Goal: Task Accomplishment & Management: Manage account settings

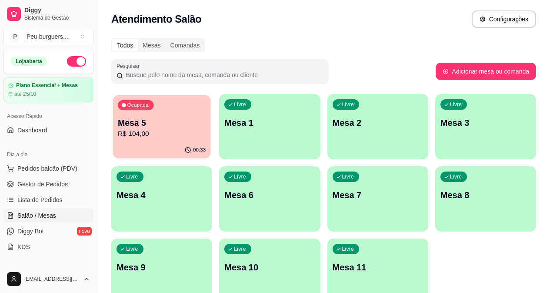
click at [134, 125] on p "Mesa 5" at bounding box center [162, 123] width 88 height 12
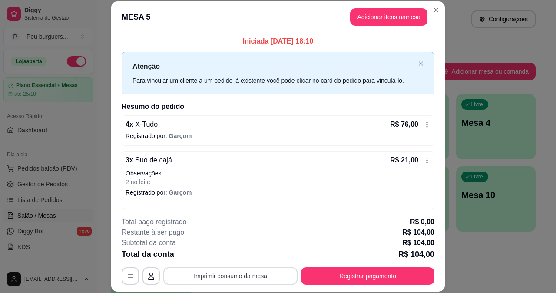
click at [215, 273] on button "Imprimir consumo da mesa" at bounding box center [230, 275] width 134 height 17
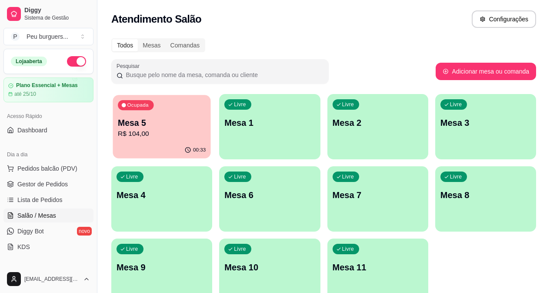
click at [137, 138] on p "R$ 104,00" at bounding box center [162, 134] width 88 height 10
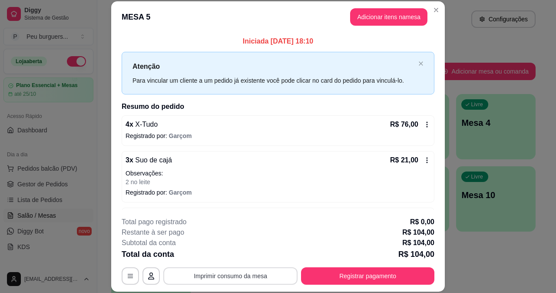
click at [233, 276] on button "Imprimir consumo da mesa" at bounding box center [230, 275] width 134 height 17
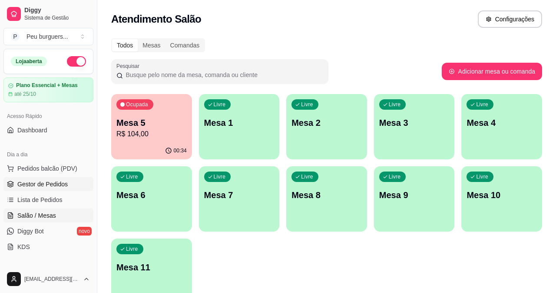
click at [58, 188] on link "Gestor de Pedidos" at bounding box center [48, 184] width 90 height 14
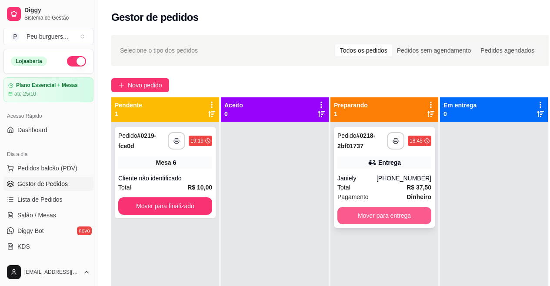
click at [393, 218] on button "Mover para entrega" at bounding box center [384, 215] width 94 height 17
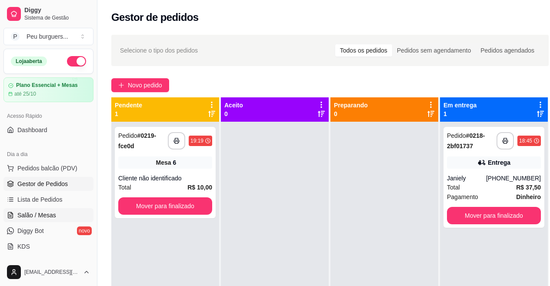
click at [44, 219] on span "Salão / Mesas" at bounding box center [36, 215] width 39 height 9
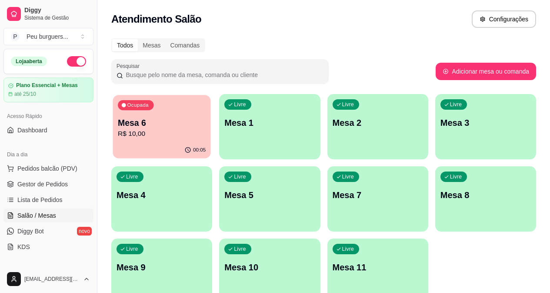
click at [143, 123] on p "Mesa 6" at bounding box center [162, 123] width 88 height 12
click at [53, 188] on link "Gestor de Pedidos" at bounding box center [48, 184] width 90 height 14
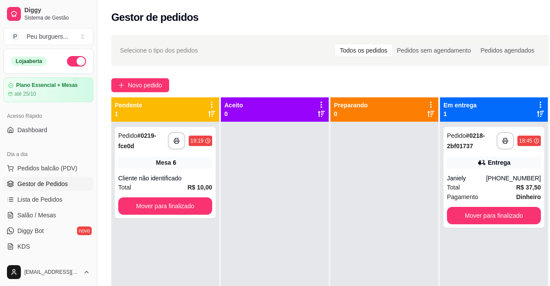
drag, startPoint x: 94, startPoint y: 84, endPoint x: 86, endPoint y: 113, distance: 29.7
click at [86, 113] on div "Diggy Sistema de Gestão P Peu burguers ... Loja aberta Plano Essencial + Mesas …" at bounding box center [48, 143] width 97 height 286
drag, startPoint x: 94, startPoint y: 82, endPoint x: 94, endPoint y: 116, distance: 33.9
click at [94, 116] on button "Toggle Sidebar" at bounding box center [96, 143] width 7 height 286
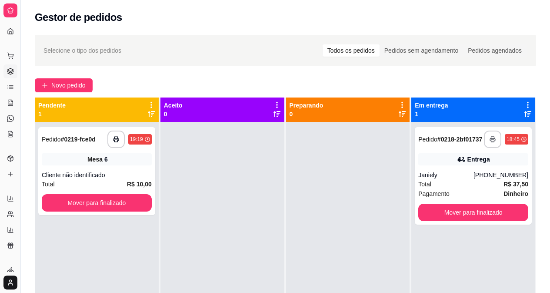
drag, startPoint x: 18, startPoint y: 56, endPoint x: 85, endPoint y: 66, distance: 67.6
click at [85, 66] on div "**********" at bounding box center [275, 212] width 550 height 425
click at [7, 48] on div "Dia a dia" at bounding box center [9, 42] width 13 height 14
click at [21, 44] on button "Toggle Sidebar" at bounding box center [20, 146] width 7 height 293
click at [20, 44] on div "Diggy Sistema de Gestão P Peu burguers ... Loja aberta Plano Essencial + Mesas …" at bounding box center [10, 146] width 20 height 293
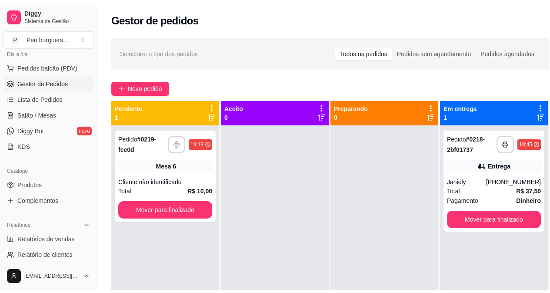
scroll to position [121, 0]
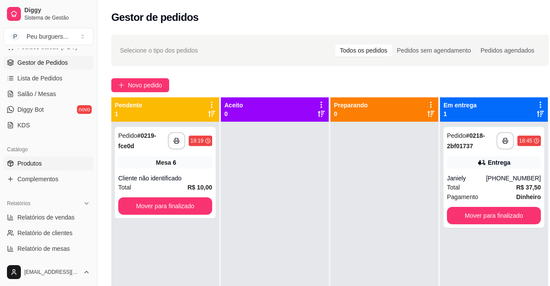
click at [41, 157] on link "Produtos" at bounding box center [48, 164] width 90 height 14
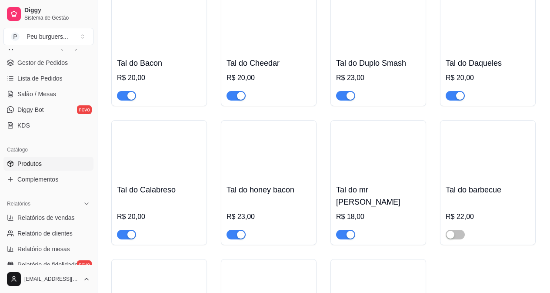
scroll to position [820, 0]
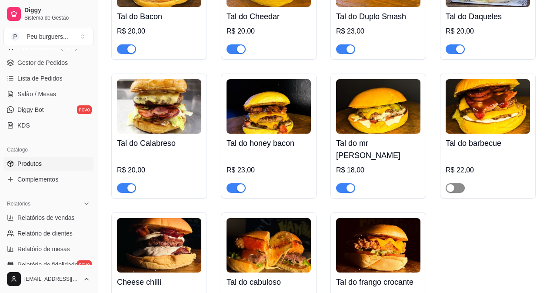
click at [453, 184] on div "button" at bounding box center [450, 188] width 8 height 8
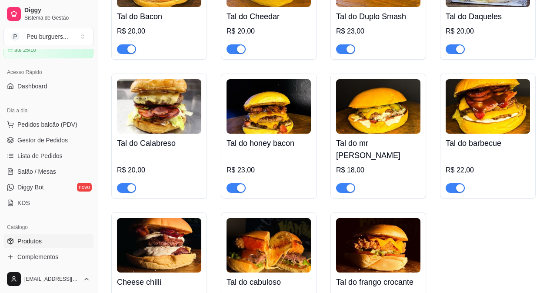
scroll to position [0, 0]
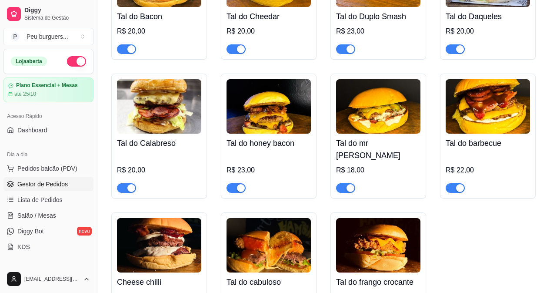
click at [46, 180] on span "Gestor de Pedidos" at bounding box center [42, 184] width 50 height 9
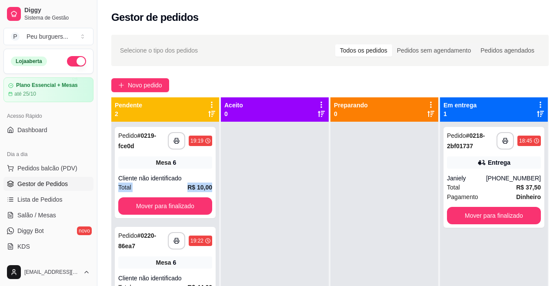
drag, startPoint x: 219, startPoint y: 169, endPoint x: 219, endPoint y: 186, distance: 16.5
click at [219, 186] on div "**********" at bounding box center [165, 252] width 109 height 310
drag, startPoint x: 215, startPoint y: 215, endPoint x: 227, endPoint y: 199, distance: 20.5
click at [220, 233] on div "**********" at bounding box center [166, 240] width 110 height 286
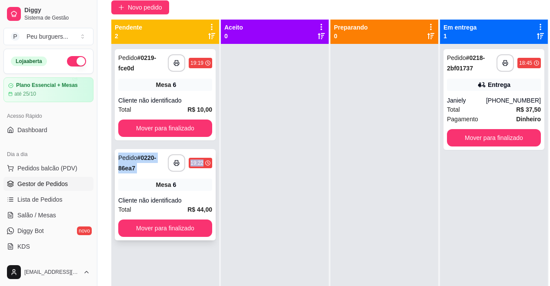
scroll to position [79, 0]
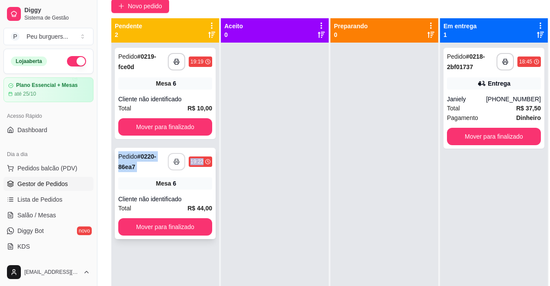
click at [180, 160] on button "button" at bounding box center [176, 161] width 17 height 17
click at [177, 156] on button "button" at bounding box center [176, 161] width 17 height 17
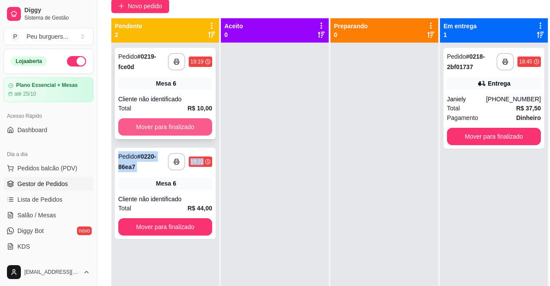
click at [187, 120] on button "Mover para finalizado" at bounding box center [165, 126] width 94 height 17
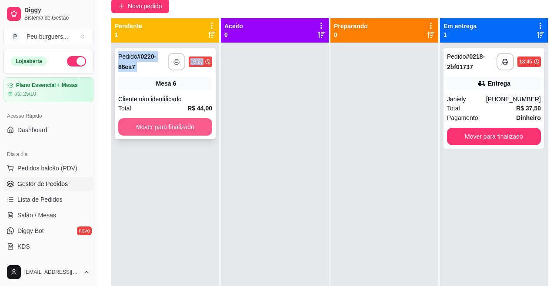
click at [193, 129] on button "Mover para finalizado" at bounding box center [165, 126] width 94 height 17
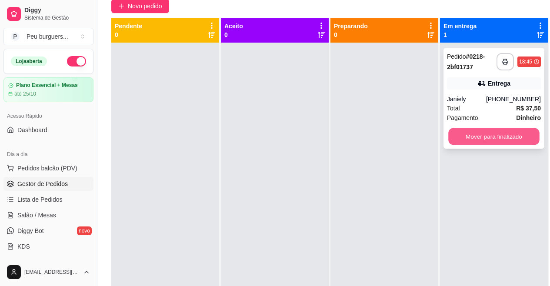
click at [512, 140] on button "Mover para finalizado" at bounding box center [493, 136] width 91 height 17
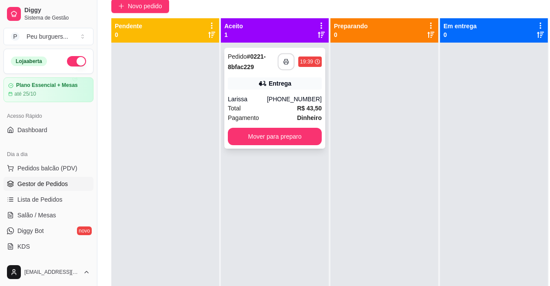
click at [290, 58] on button "button" at bounding box center [286, 61] width 17 height 17
click at [278, 139] on button "Mover para preparo" at bounding box center [275, 136] width 94 height 17
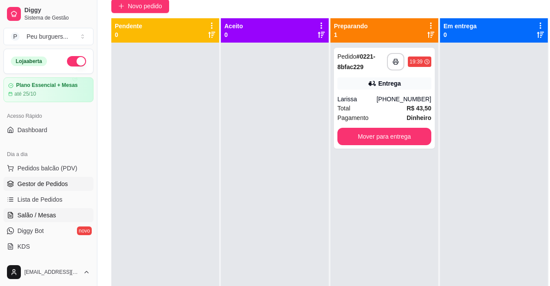
click at [43, 218] on span "Salão / Mesas" at bounding box center [36, 215] width 39 height 9
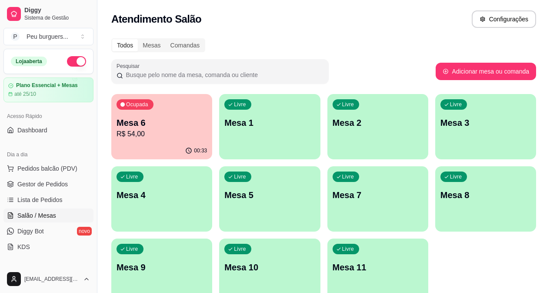
click at [147, 127] on p "Mesa 6" at bounding box center [162, 123] width 90 height 12
click at [59, 181] on span "Gestor de Pedidos" at bounding box center [42, 184] width 50 height 9
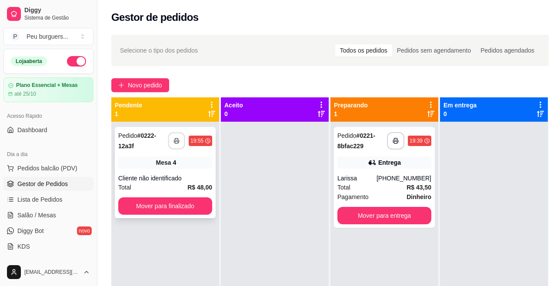
click at [174, 140] on icon "button" at bounding box center [176, 141] width 6 height 6
click at [141, 203] on button "Mover para finalizado" at bounding box center [165, 206] width 91 height 17
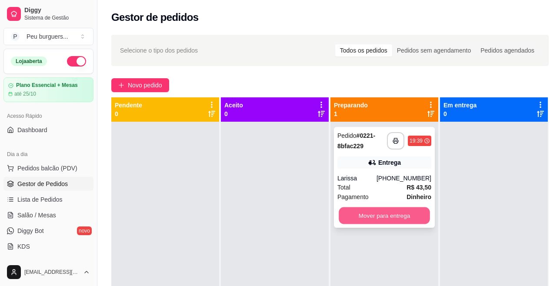
click at [393, 217] on button "Mover para entrega" at bounding box center [384, 215] width 91 height 17
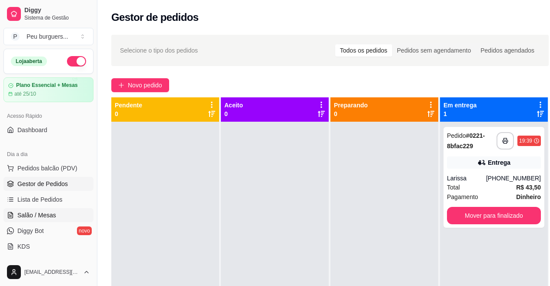
click at [50, 212] on span "Salão / Mesas" at bounding box center [36, 215] width 39 height 9
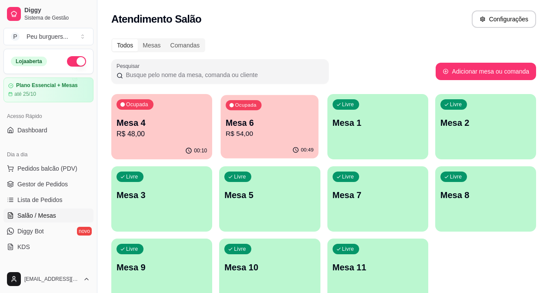
click at [239, 130] on p "R$ 54,00" at bounding box center [270, 134] width 88 height 10
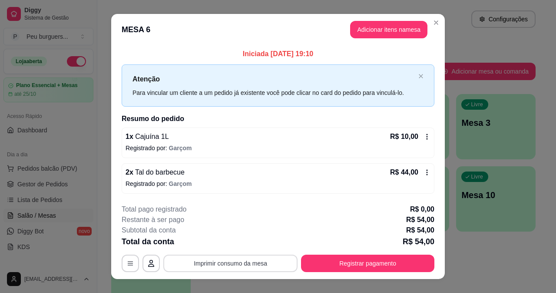
click at [205, 264] on button "Imprimir consumo da mesa" at bounding box center [230, 262] width 134 height 17
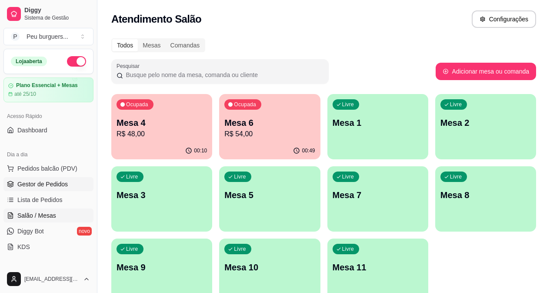
click at [57, 182] on span "Gestor de Pedidos" at bounding box center [42, 184] width 50 height 9
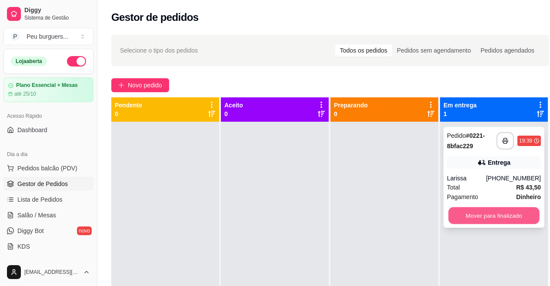
click at [497, 217] on button "Mover para finalizado" at bounding box center [493, 215] width 91 height 17
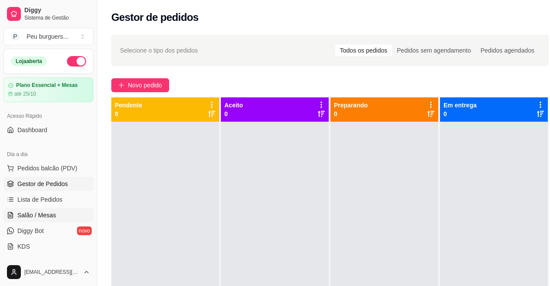
click at [49, 217] on span "Salão / Mesas" at bounding box center [36, 215] width 39 height 9
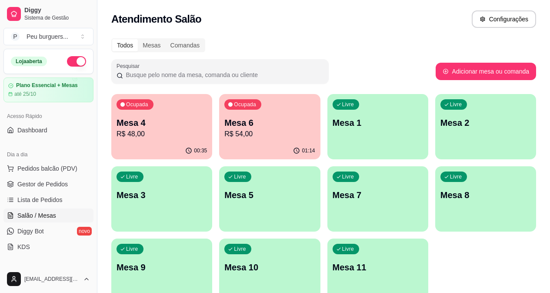
click at [155, 125] on p "Mesa 4" at bounding box center [162, 123] width 90 height 12
click at [55, 186] on span "Gestor de Pedidos" at bounding box center [42, 184] width 50 height 9
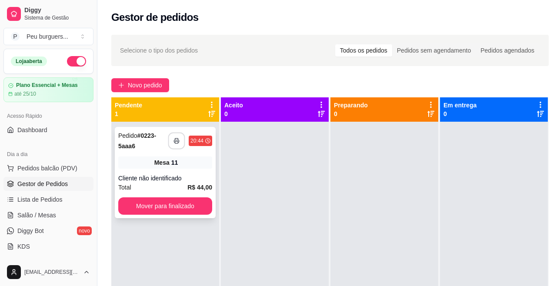
click at [175, 140] on icon "button" at bounding box center [176, 141] width 5 height 2
click at [162, 202] on button "Mover para finalizado" at bounding box center [165, 205] width 94 height 17
click at [179, 140] on icon "button" at bounding box center [176, 141] width 6 height 6
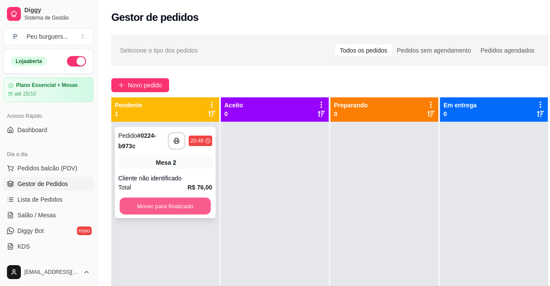
click at [190, 204] on button "Mover para finalizado" at bounding box center [165, 206] width 91 height 17
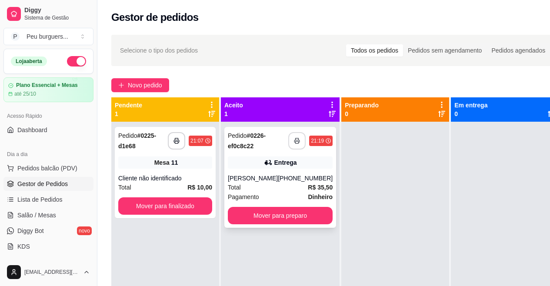
click at [291, 139] on button "button" at bounding box center [296, 140] width 17 height 17
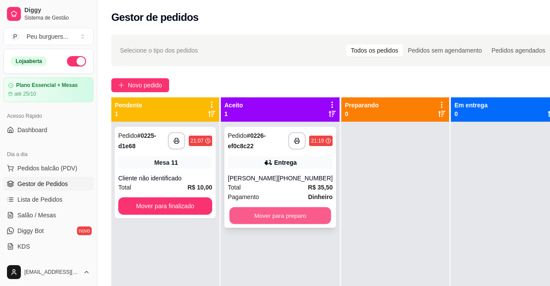
click at [275, 215] on button "Mover para preparo" at bounding box center [281, 215] width 102 height 17
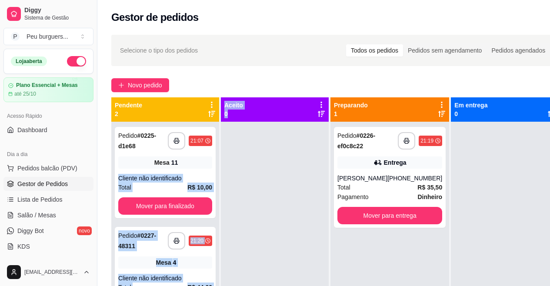
drag, startPoint x: 217, startPoint y: 165, endPoint x: 222, endPoint y: 197, distance: 32.5
click at [222, 197] on div "**********" at bounding box center [335, 240] width 448 height 286
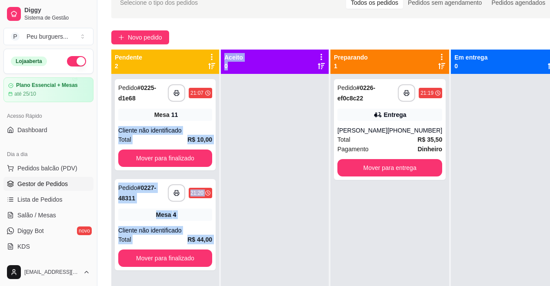
scroll to position [88, 0]
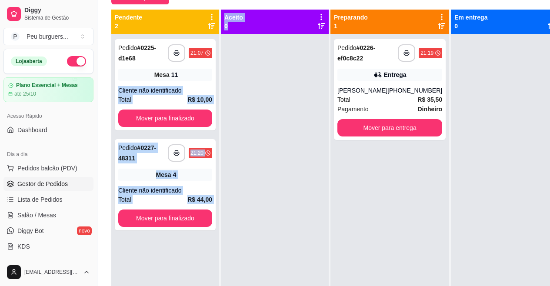
click at [293, 197] on div at bounding box center [275, 177] width 108 height 286
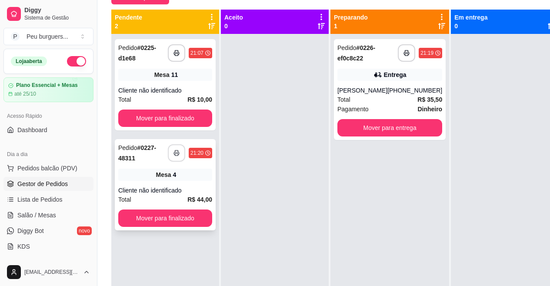
click at [176, 154] on icon "button" at bounding box center [176, 153] width 6 height 6
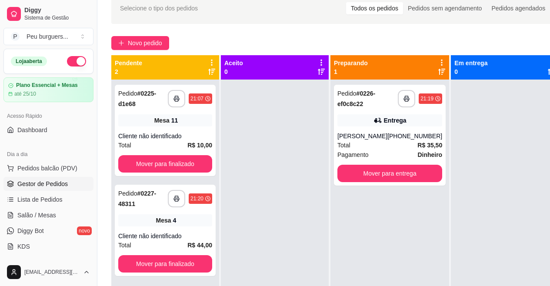
scroll to position [0, 0]
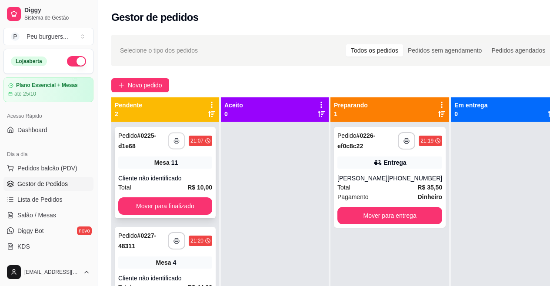
click at [171, 140] on button "button" at bounding box center [176, 141] width 17 height 17
click at [175, 202] on button "Mover para finalizado" at bounding box center [165, 206] width 91 height 17
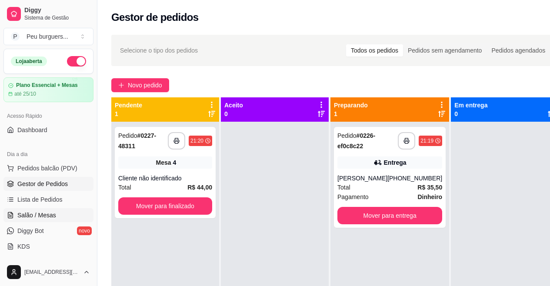
click at [51, 212] on span "Salão / Mesas" at bounding box center [36, 215] width 39 height 9
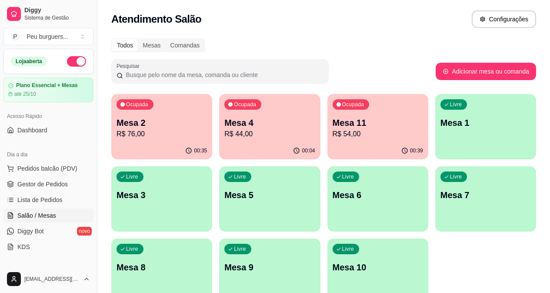
click at [342, 125] on p "Mesa 11" at bounding box center [378, 123] width 90 height 12
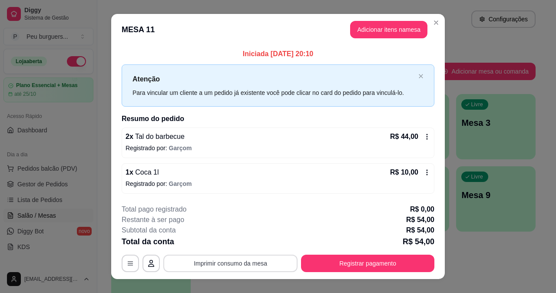
click at [222, 260] on button "Imprimir consumo da mesa" at bounding box center [230, 262] width 134 height 17
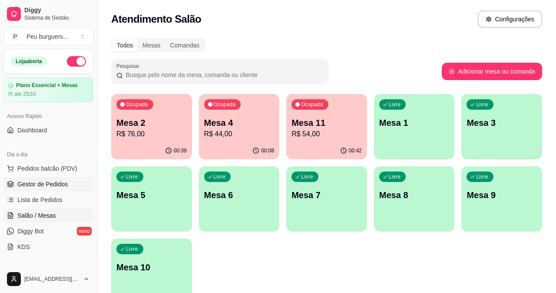
click at [40, 183] on span "Gestor de Pedidos" at bounding box center [42, 184] width 50 height 9
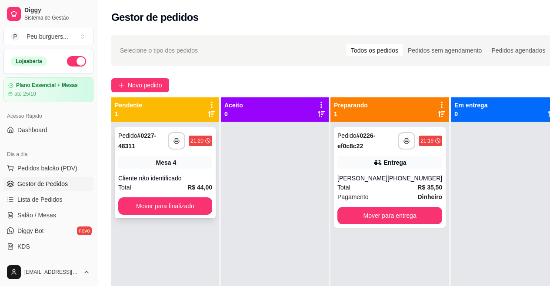
click at [170, 174] on div "Cliente não identificado" at bounding box center [165, 178] width 94 height 9
click at [137, 156] on div "**********" at bounding box center [165, 172] width 101 height 91
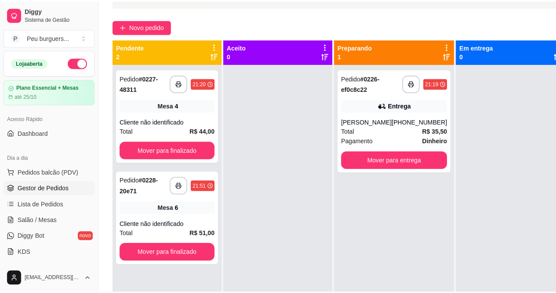
scroll to position [80, 0]
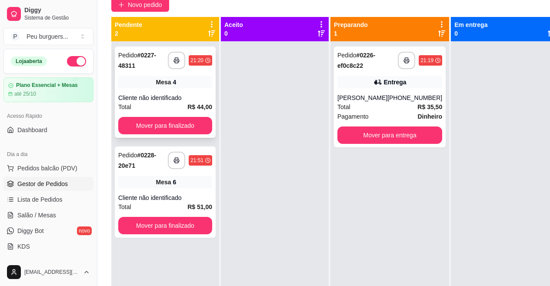
click at [149, 90] on div "**********" at bounding box center [165, 92] width 101 height 91
click at [140, 182] on div "Mesa 6" at bounding box center [165, 182] width 94 height 12
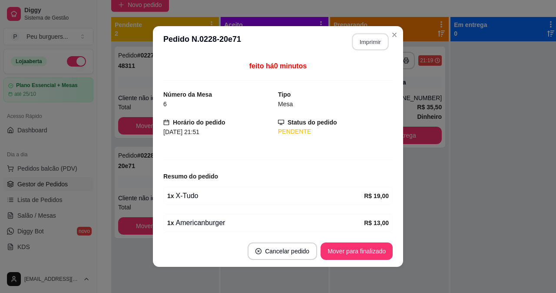
click at [366, 46] on button "Imprimir" at bounding box center [371, 41] width 37 height 17
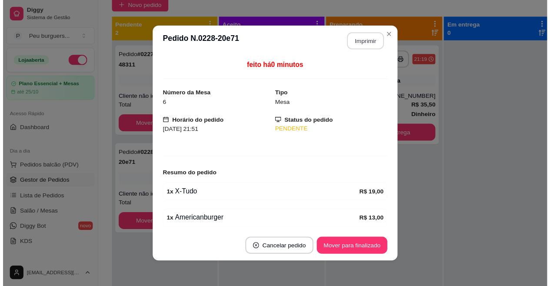
scroll to position [0, 0]
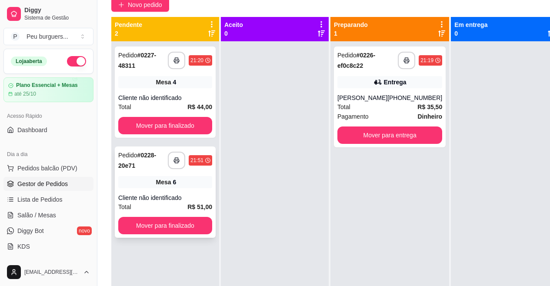
click at [176, 181] on div "6" at bounding box center [174, 182] width 3 height 9
click at [174, 80] on div "4" at bounding box center [174, 82] width 3 height 9
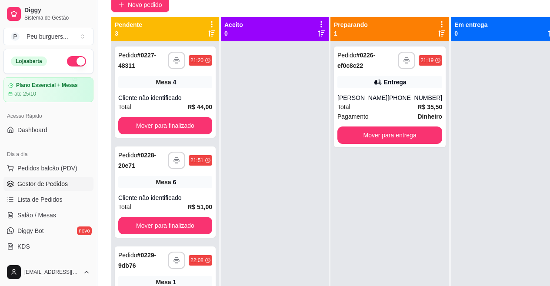
scroll to position [16, 0]
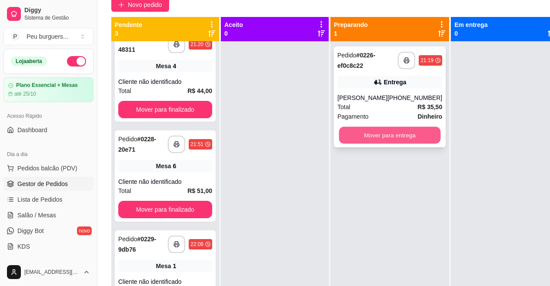
click at [395, 138] on button "Mover para entrega" at bounding box center [390, 135] width 102 height 17
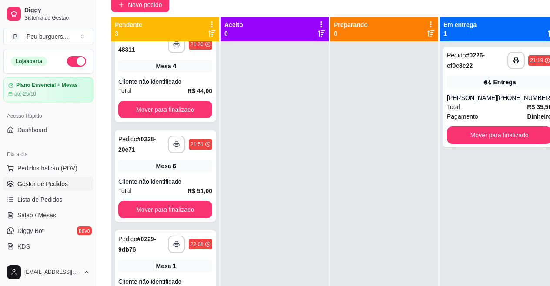
scroll to position [0, 0]
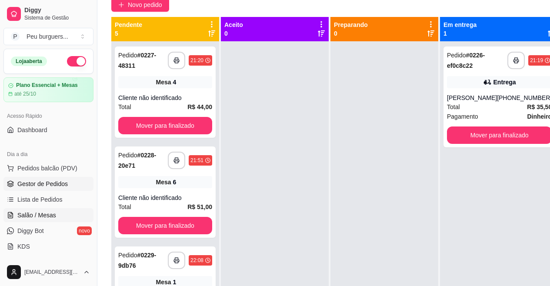
click at [40, 218] on span "Salão / Mesas" at bounding box center [36, 215] width 39 height 9
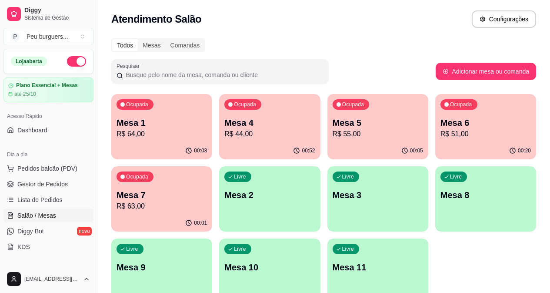
click at [335, 106] on div "Ocupada Mesa 5 R$ 55,00" at bounding box center [377, 118] width 101 height 48
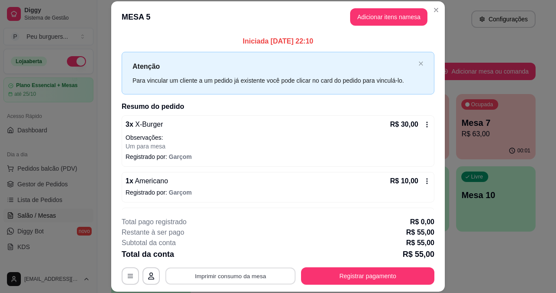
click at [250, 273] on button "Imprimir consumo da mesa" at bounding box center [231, 275] width 130 height 17
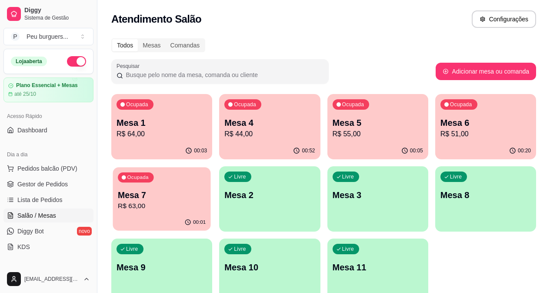
click at [206, 189] on p "Mesa 7" at bounding box center [162, 195] width 88 height 12
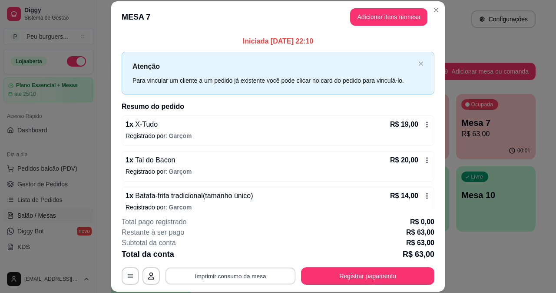
click at [238, 278] on button "Imprimir consumo da mesa" at bounding box center [231, 275] width 130 height 17
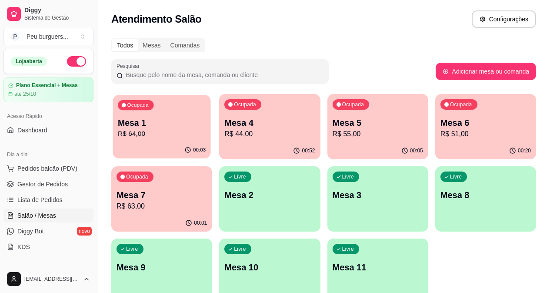
click at [157, 123] on p "Mesa 1" at bounding box center [162, 123] width 88 height 12
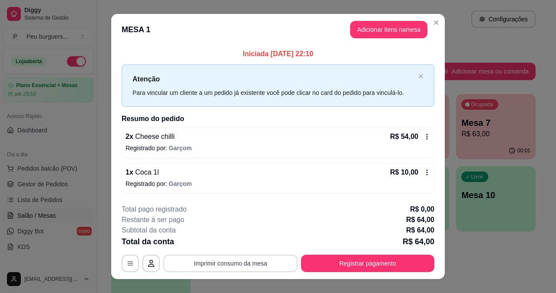
click at [241, 261] on button "Imprimir consumo da mesa" at bounding box center [230, 262] width 134 height 17
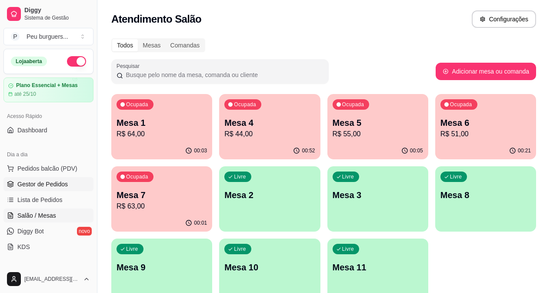
click at [58, 183] on span "Gestor de Pedidos" at bounding box center [42, 184] width 50 height 9
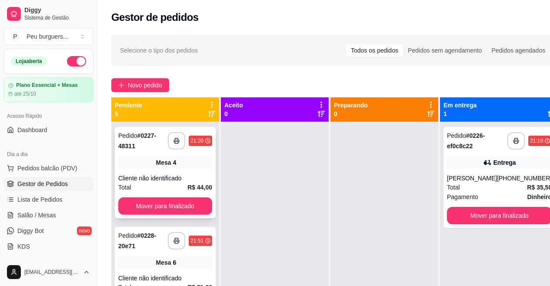
click at [134, 165] on div "Mesa 4" at bounding box center [165, 163] width 94 height 12
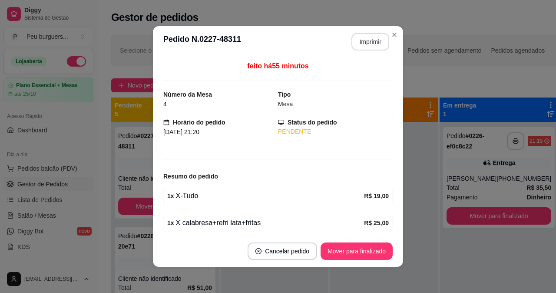
click at [361, 40] on button "Imprimir" at bounding box center [371, 41] width 38 height 17
click at [350, 254] on button "Mover para finalizado" at bounding box center [357, 251] width 70 height 17
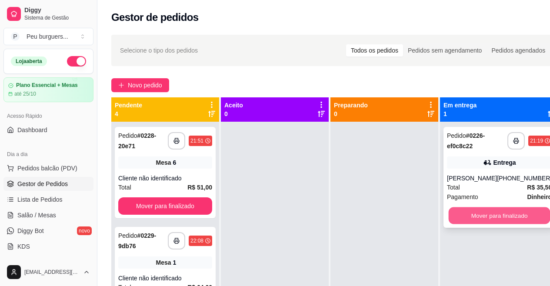
click at [481, 207] on button "Mover para finalizado" at bounding box center [500, 215] width 102 height 17
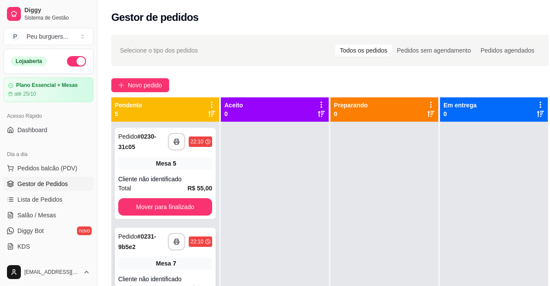
scroll to position [200, 0]
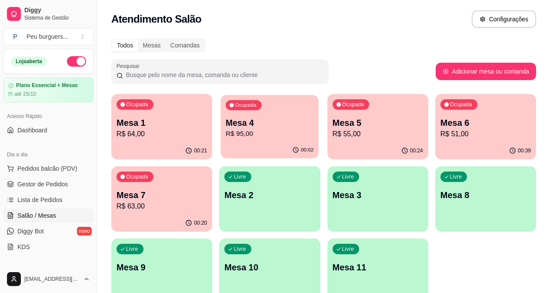
click at [229, 124] on p "Mesa 4" at bounding box center [270, 123] width 88 height 12
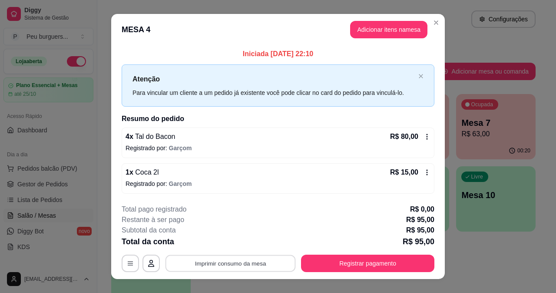
click at [243, 262] on button "Imprimir consumo da mesa" at bounding box center [231, 263] width 130 height 17
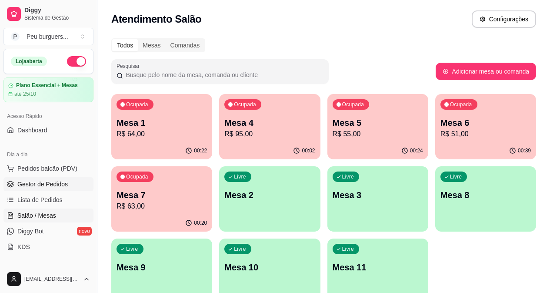
click at [32, 180] on span "Gestor de Pedidos" at bounding box center [42, 184] width 50 height 9
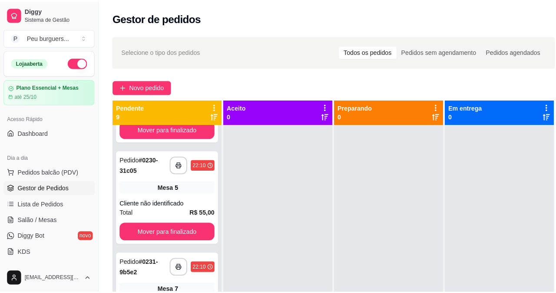
scroll to position [237, 0]
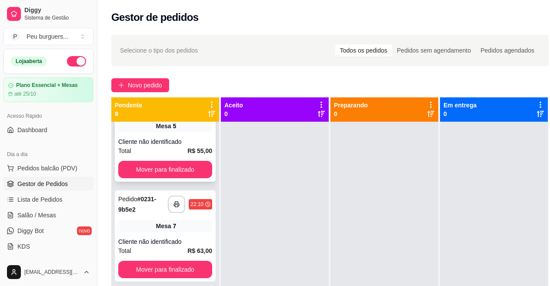
click at [159, 146] on div "Total R$ 55,00" at bounding box center [165, 151] width 94 height 10
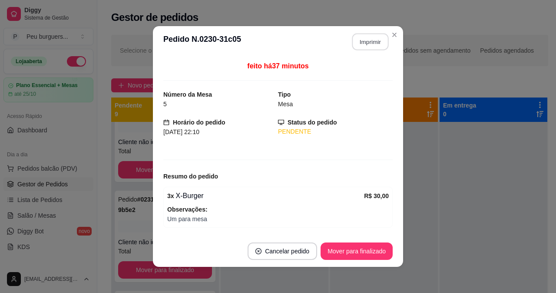
click at [367, 43] on button "Imprimir" at bounding box center [371, 41] width 37 height 17
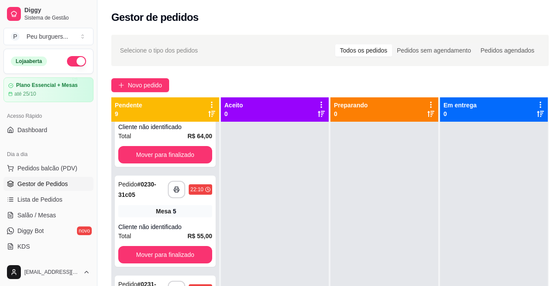
scroll to position [147, 0]
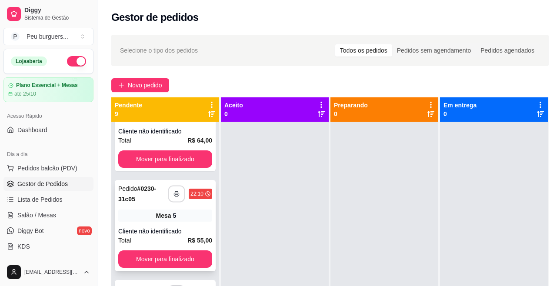
click at [168, 191] on button "button" at bounding box center [176, 194] width 17 height 17
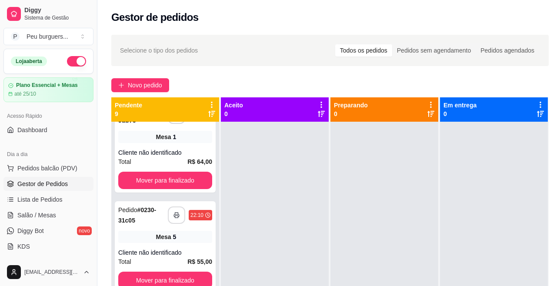
scroll to position [140, 0]
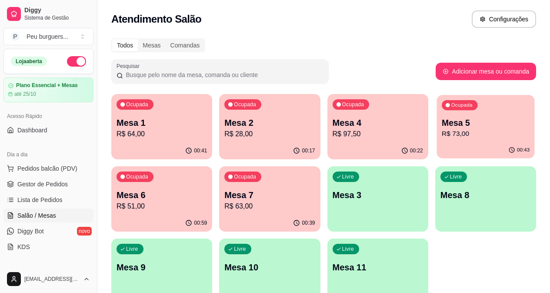
click at [442, 128] on div "Mesa 5 R$ 73,00" at bounding box center [486, 128] width 88 height 22
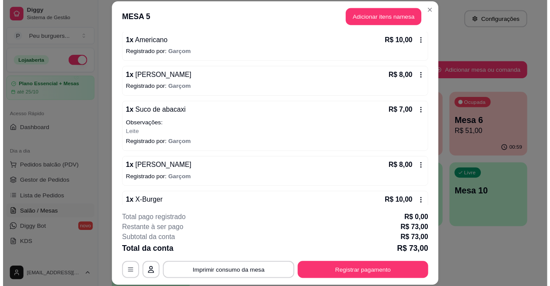
scroll to position [180, 0]
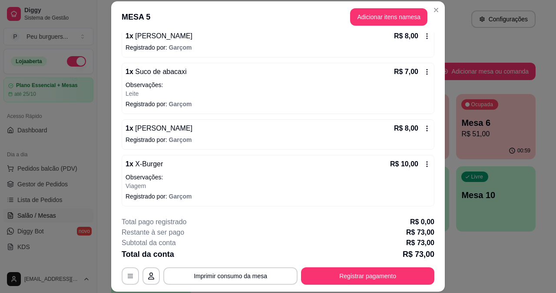
click at [239, 181] on p "Viagem" at bounding box center [278, 185] width 305 height 9
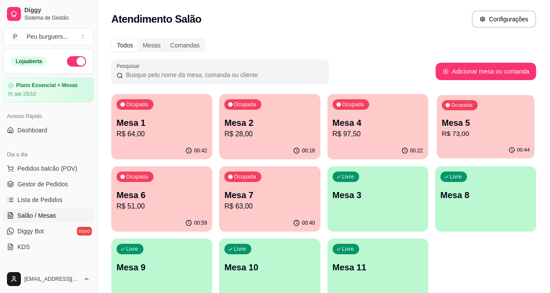
click at [442, 129] on p "R$ 73,00" at bounding box center [486, 134] width 88 height 10
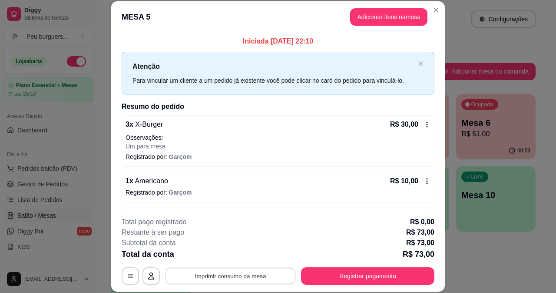
click at [246, 275] on button "Imprimir consumo da mesa" at bounding box center [231, 275] width 130 height 17
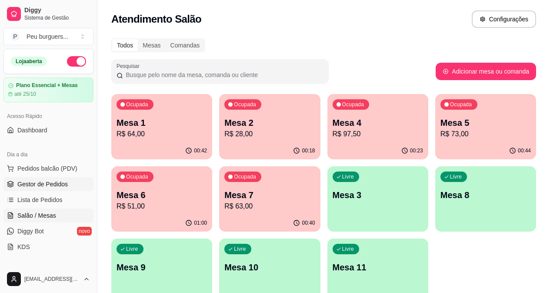
click at [41, 186] on span "Gestor de Pedidos" at bounding box center [42, 184] width 50 height 9
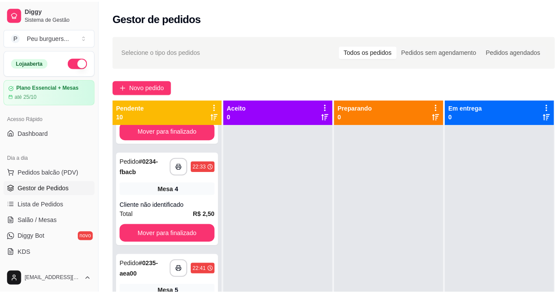
scroll to position [620, 0]
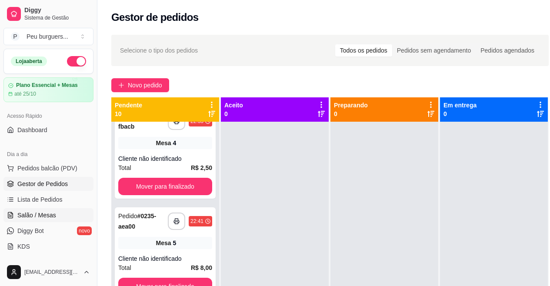
click at [40, 213] on span "Salão / Mesas" at bounding box center [36, 215] width 39 height 9
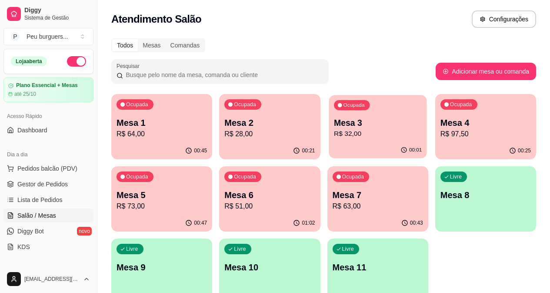
click at [334, 125] on p "Mesa 3" at bounding box center [378, 123] width 88 height 12
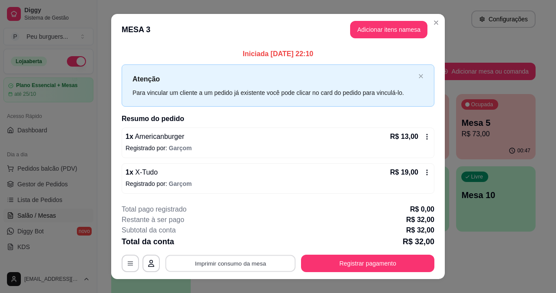
click at [223, 262] on button "Imprimir consumo da mesa" at bounding box center [231, 263] width 130 height 17
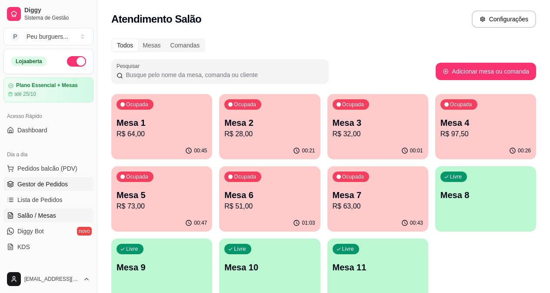
click at [52, 179] on link "Gestor de Pedidos" at bounding box center [48, 184] width 90 height 14
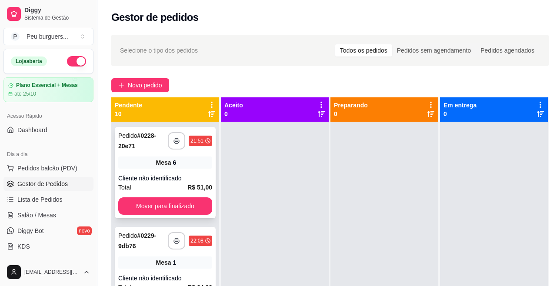
click at [166, 169] on div "**********" at bounding box center [165, 172] width 101 height 91
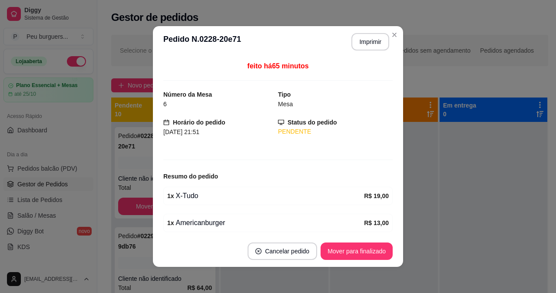
click at [293, 172] on div "Resumo do pedido" at bounding box center [278, 176] width 230 height 10
click at [254, 140] on div "feito há 65 minutos Número da Mesa 6 Tipo Mesa Horário do pedido [DATE] 21:51 S…" at bounding box center [278, 146] width 230 height 171
click at [370, 41] on button "Imprimir" at bounding box center [371, 41] width 37 height 17
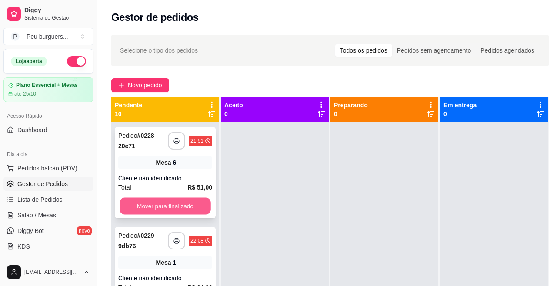
click at [153, 206] on button "Mover para finalizado" at bounding box center [165, 206] width 91 height 17
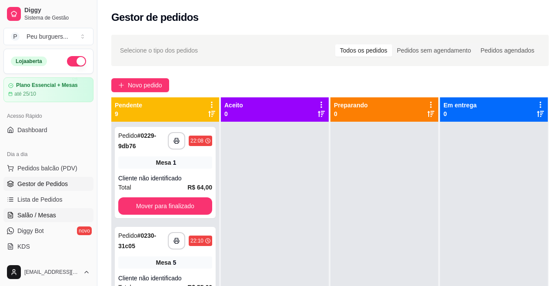
click at [40, 218] on span "Salão / Mesas" at bounding box center [36, 215] width 39 height 9
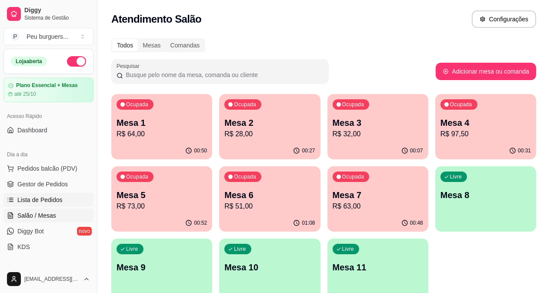
click at [53, 195] on span "Lista de Pedidos" at bounding box center [39, 199] width 45 height 9
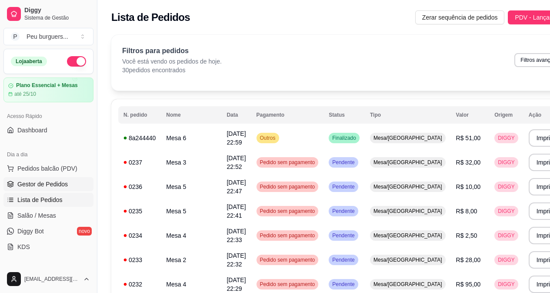
click at [52, 181] on span "Gestor de Pedidos" at bounding box center [42, 184] width 50 height 9
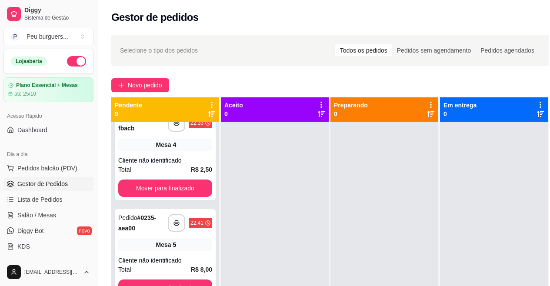
scroll to position [535, 0]
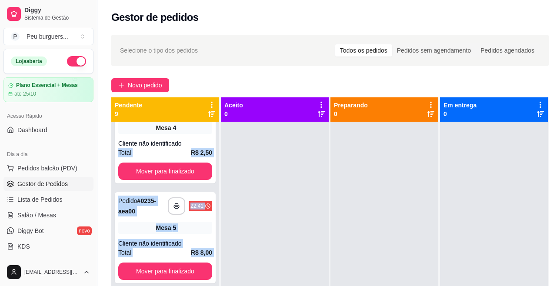
drag, startPoint x: 208, startPoint y: 271, endPoint x: 215, endPoint y: 90, distance: 181.4
click at [213, 113] on div "**********" at bounding box center [165, 252] width 109 height 310
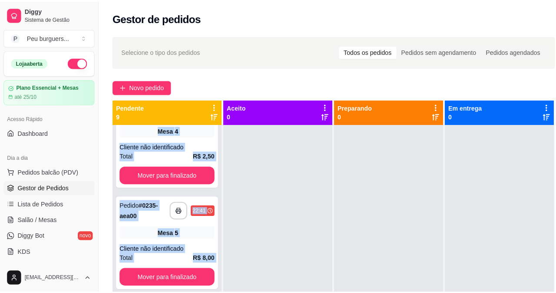
scroll to position [504, 0]
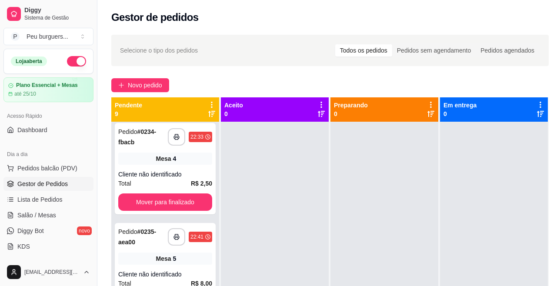
click at [243, 68] on div "**********" at bounding box center [329, 212] width 465 height 364
click at [50, 215] on span "Salão / Mesas" at bounding box center [36, 215] width 39 height 9
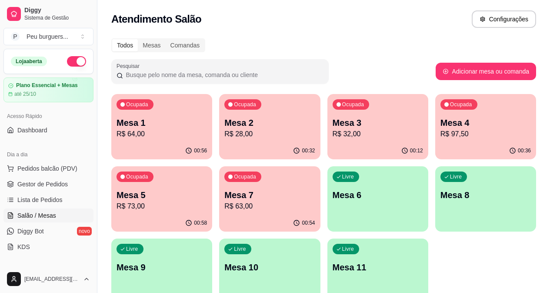
click at [224, 189] on p "Mesa 7" at bounding box center [269, 195] width 90 height 12
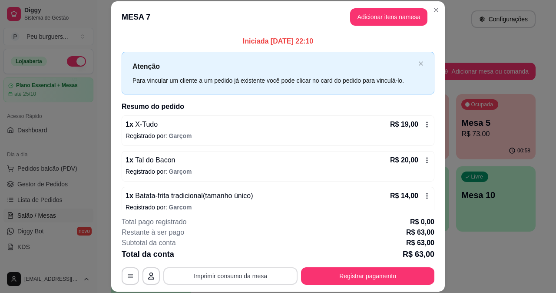
click at [230, 271] on button "Imprimir consumo da mesa" at bounding box center [230, 275] width 134 height 17
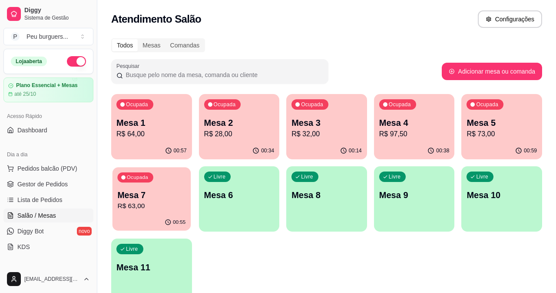
click at [156, 197] on p "Mesa 7" at bounding box center [151, 195] width 68 height 12
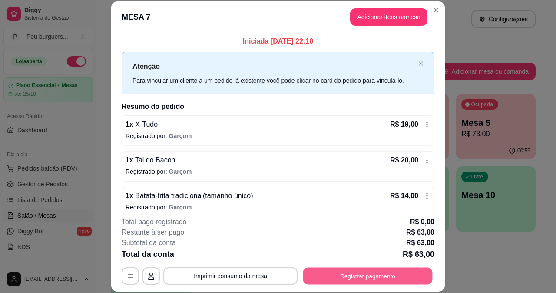
click at [362, 273] on button "Registrar pagamento" at bounding box center [368, 275] width 130 height 17
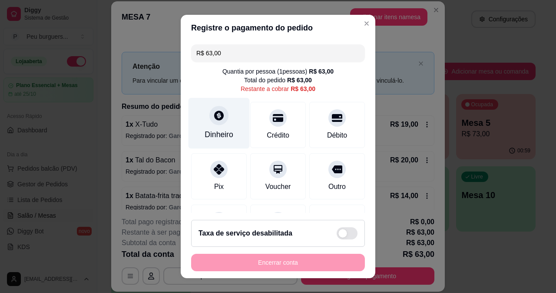
click at [218, 115] on icon at bounding box center [219, 115] width 10 height 10
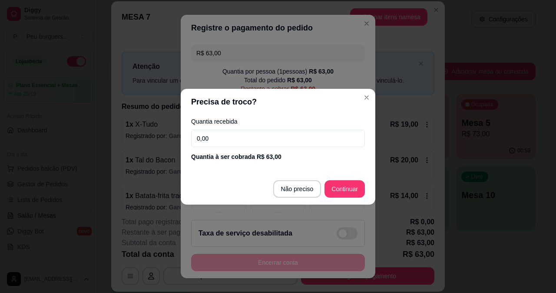
click at [253, 141] on input "0,00" at bounding box center [278, 138] width 174 height 17
type input "100,00"
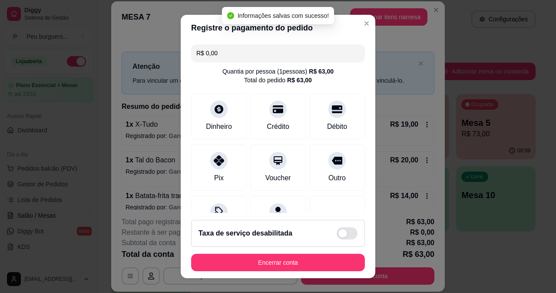
type input "R$ 0,00"
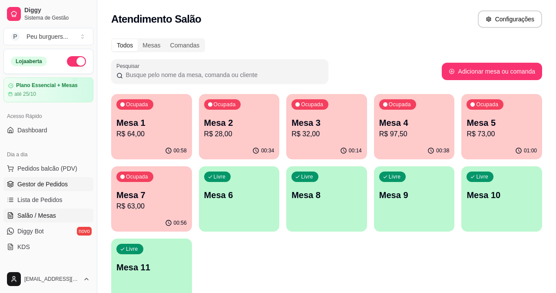
click at [46, 181] on span "Gestor de Pedidos" at bounding box center [42, 184] width 50 height 9
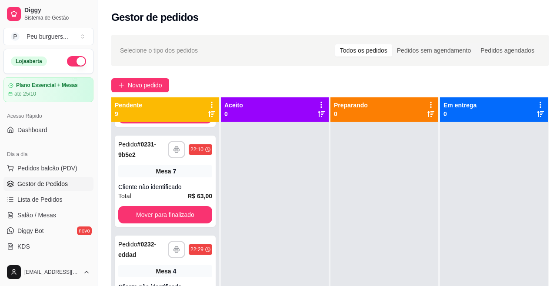
scroll to position [180, 0]
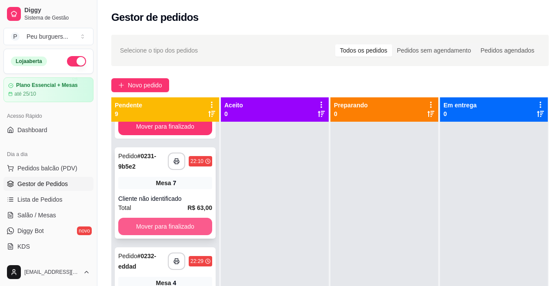
click at [145, 227] on button "Mover para finalizado" at bounding box center [165, 226] width 94 height 17
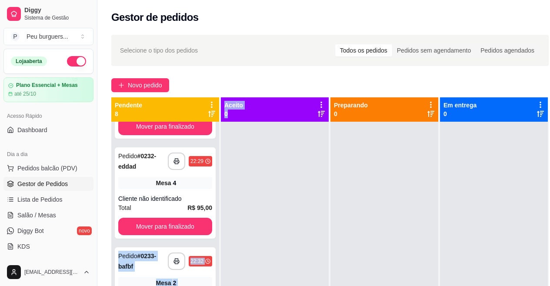
drag, startPoint x: 212, startPoint y: 224, endPoint x: 241, endPoint y: 108, distance: 119.3
click at [243, 122] on div "**********" at bounding box center [329, 240] width 437 height 286
click at [283, 52] on div "Selecione o tipo dos pedidos Todos os pedidos Pedidos sem agendamento Pedidos a…" at bounding box center [330, 50] width 420 height 14
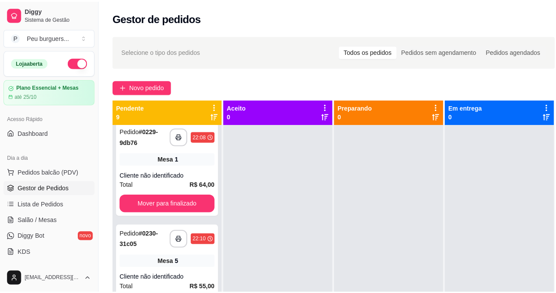
scroll to position [0, 0]
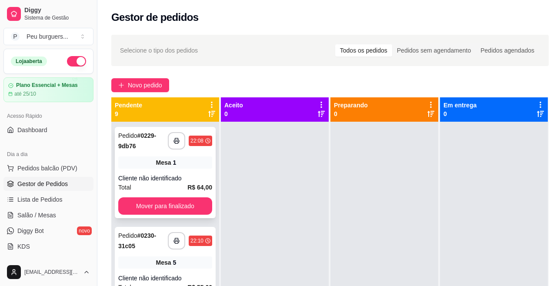
click at [147, 168] on div "Mesa 1" at bounding box center [165, 163] width 94 height 12
click at [34, 215] on span "Salão / Mesas" at bounding box center [36, 215] width 39 height 9
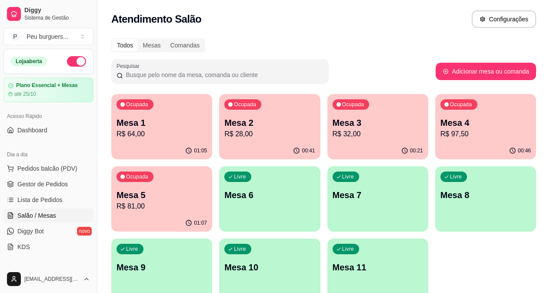
click at [155, 127] on p "Mesa 1" at bounding box center [162, 123] width 90 height 12
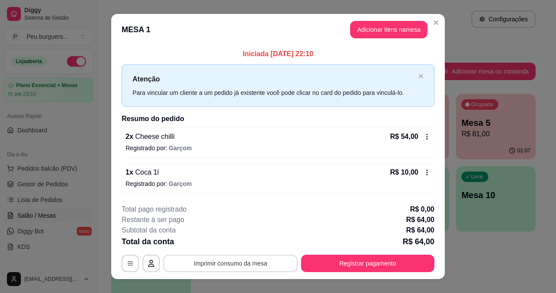
click at [208, 258] on button "Imprimir consumo da mesa" at bounding box center [230, 262] width 134 height 17
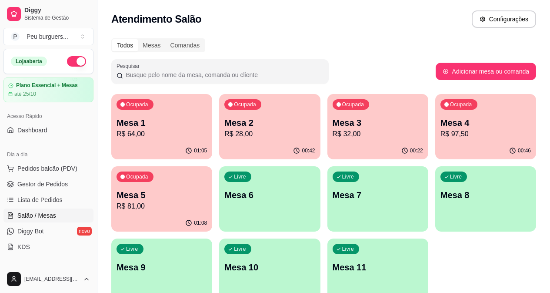
click at [156, 137] on p "R$ 64,00" at bounding box center [162, 134] width 90 height 10
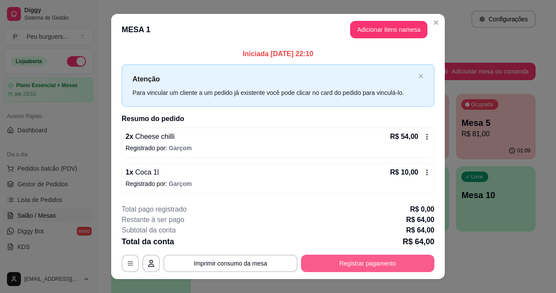
click at [364, 264] on button "Registrar pagamento" at bounding box center [367, 262] width 133 height 17
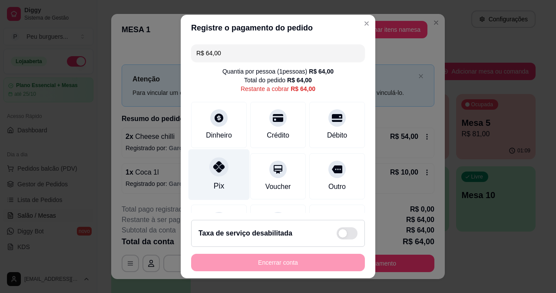
click at [214, 177] on div "Pix" at bounding box center [219, 174] width 61 height 51
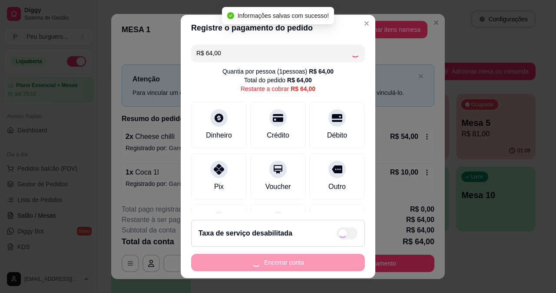
type input "R$ 0,00"
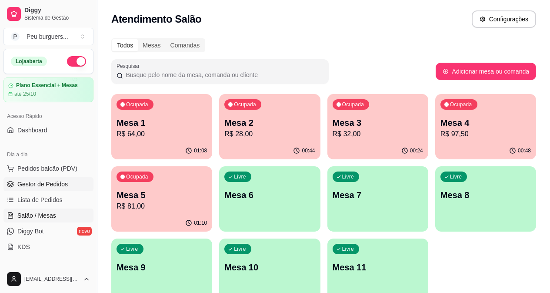
click at [45, 187] on span "Gestor de Pedidos" at bounding box center [42, 184] width 50 height 9
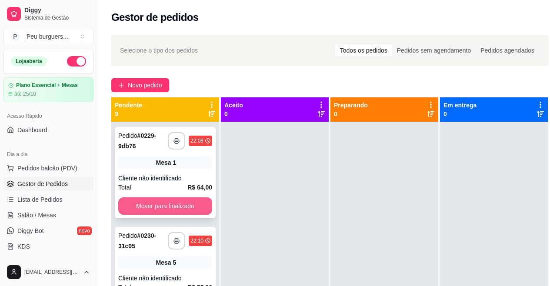
click at [168, 205] on button "Mover para finalizado" at bounding box center [165, 205] width 94 height 17
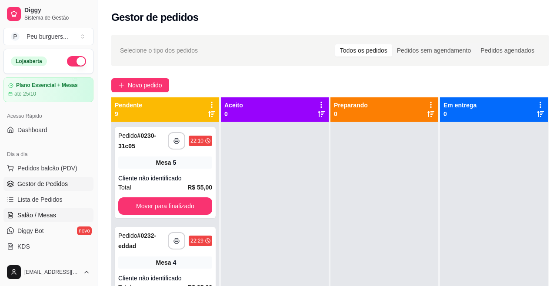
click at [30, 215] on span "Salão / Mesas" at bounding box center [36, 215] width 39 height 9
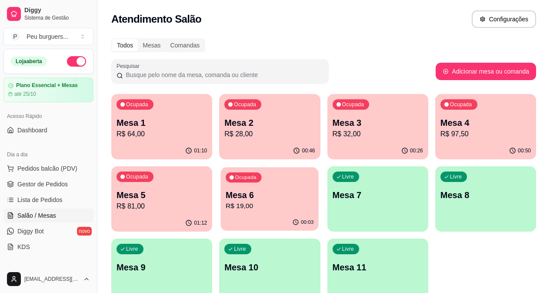
click at [226, 197] on p "Mesa 6" at bounding box center [270, 195] width 88 height 12
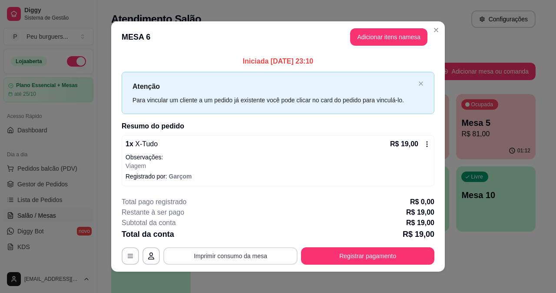
click at [224, 261] on button "Imprimir consumo da mesa" at bounding box center [230, 255] width 134 height 17
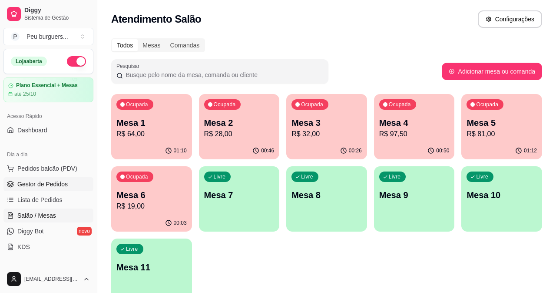
click at [41, 180] on span "Gestor de Pedidos" at bounding box center [42, 184] width 50 height 9
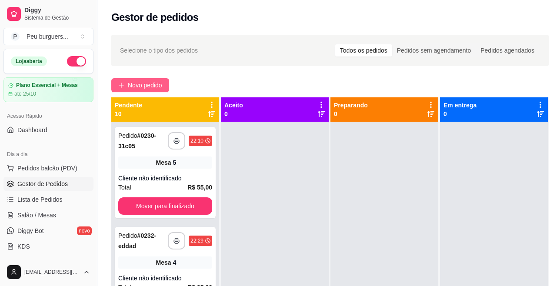
click at [151, 87] on span "Novo pedido" at bounding box center [145, 85] width 34 height 10
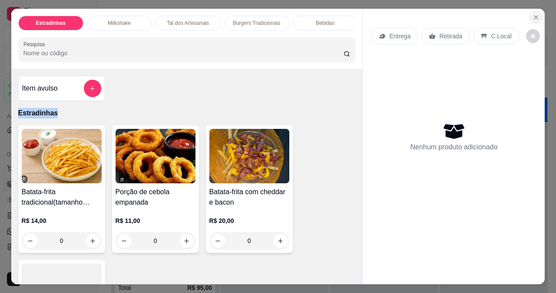
click at [533, 14] on icon "Close" at bounding box center [536, 17] width 7 height 7
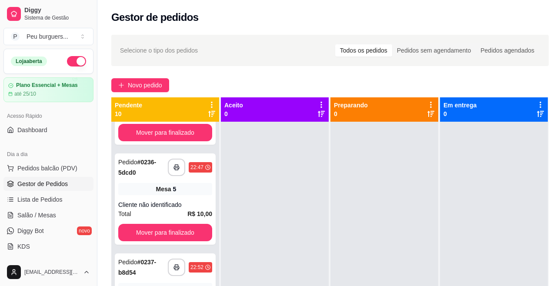
scroll to position [573, 0]
click at [168, 273] on button "button" at bounding box center [176, 267] width 17 height 17
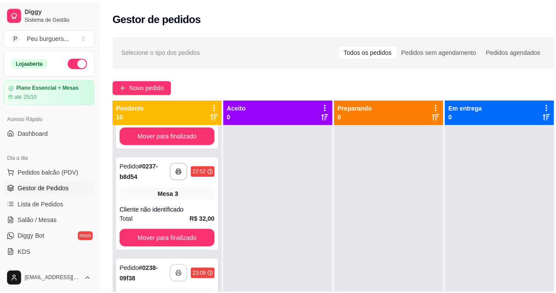
scroll to position [0, 0]
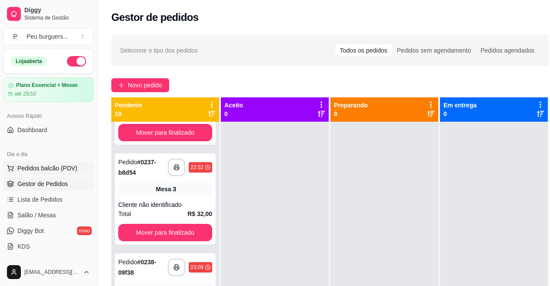
click at [35, 163] on button "Pedidos balcão (PDV)" at bounding box center [48, 168] width 90 height 14
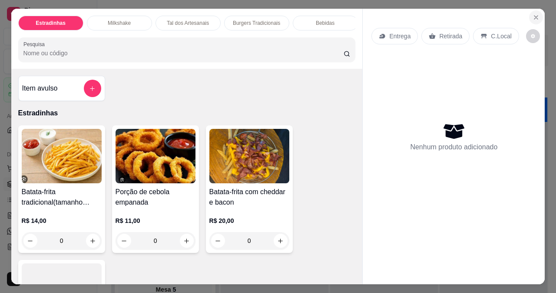
click at [533, 14] on icon "Close" at bounding box center [536, 17] width 7 height 7
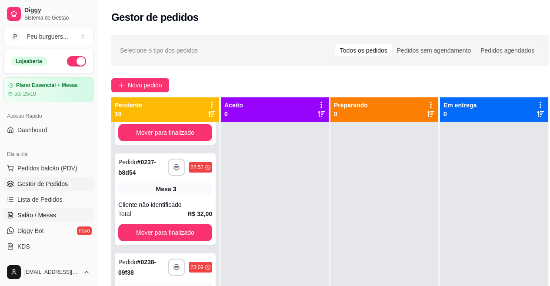
click at [43, 214] on span "Salão / Mesas" at bounding box center [36, 215] width 39 height 9
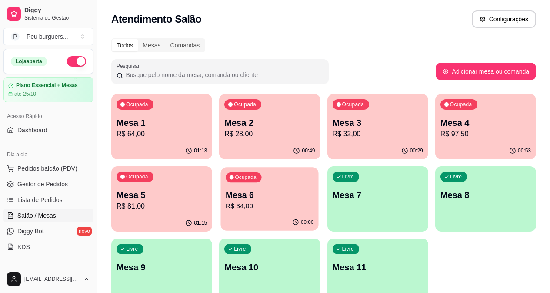
click at [226, 203] on p "R$ 34,00" at bounding box center [270, 206] width 88 height 10
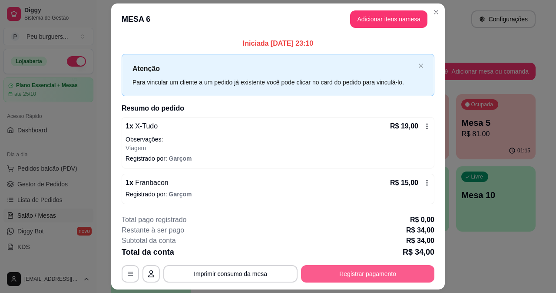
click at [347, 268] on button "Registrar pagamento" at bounding box center [367, 273] width 133 height 17
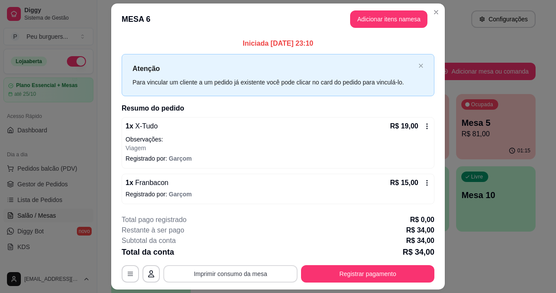
click at [212, 268] on button "Imprimir consumo da mesa" at bounding box center [230, 273] width 134 height 17
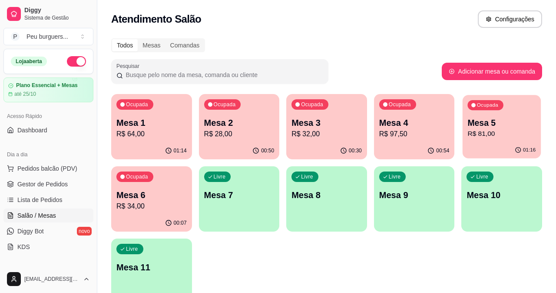
click at [477, 131] on p "R$ 81,00" at bounding box center [502, 134] width 68 height 10
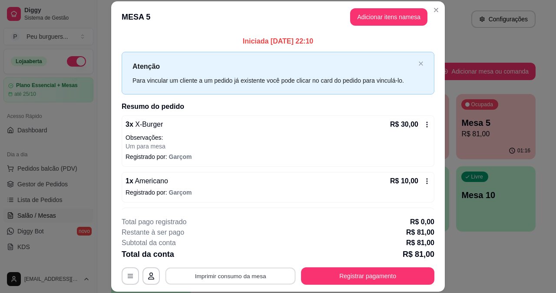
click at [262, 279] on button "Imprimir consumo da mesa" at bounding box center [231, 275] width 130 height 17
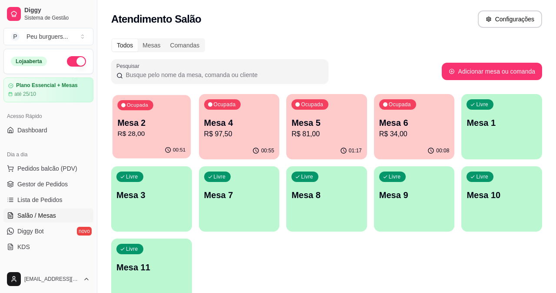
click at [140, 133] on p "R$ 28,00" at bounding box center [151, 134] width 68 height 10
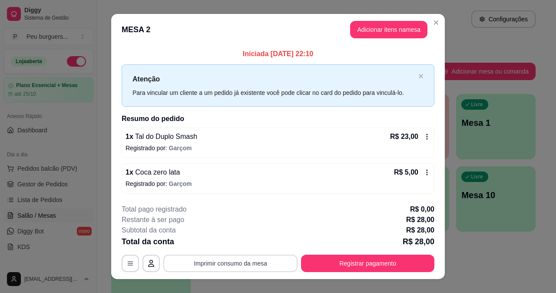
click at [233, 257] on button "Imprimir consumo da mesa" at bounding box center [230, 262] width 134 height 17
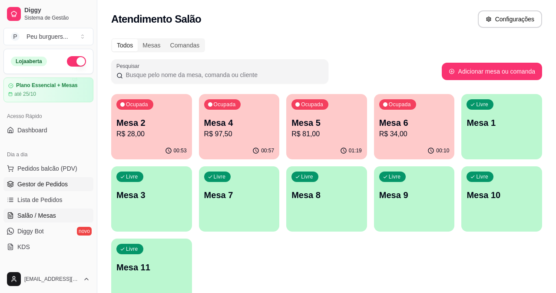
click at [55, 182] on span "Gestor de Pedidos" at bounding box center [42, 184] width 50 height 9
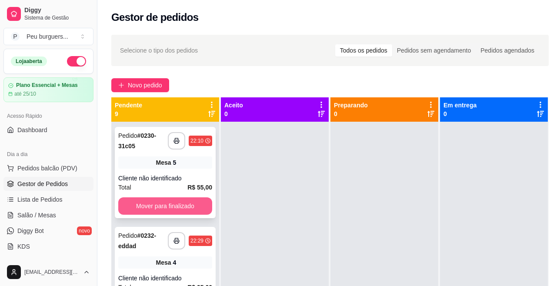
click at [167, 206] on button "Mover para finalizado" at bounding box center [165, 205] width 94 height 17
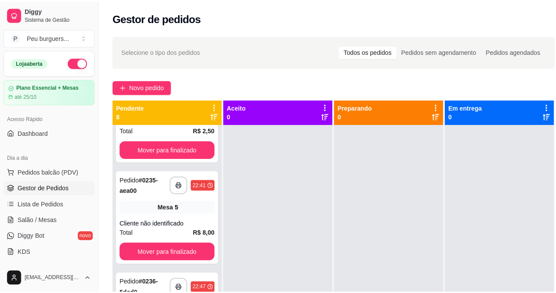
scroll to position [264, 0]
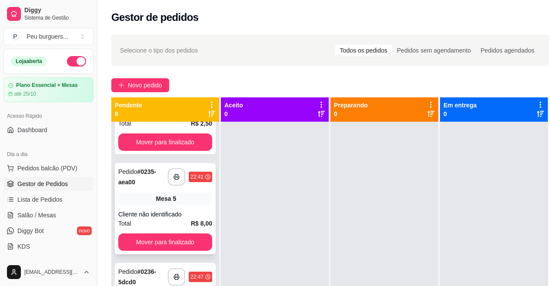
click at [163, 207] on div "**********" at bounding box center [165, 208] width 101 height 91
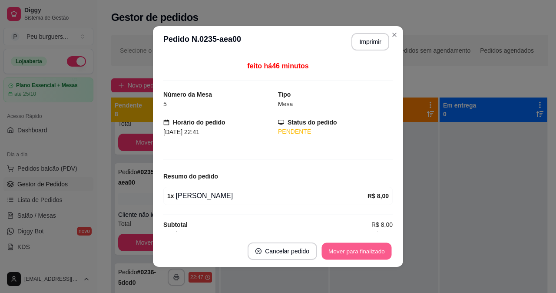
click at [351, 251] on button "Mover para finalizado" at bounding box center [357, 251] width 70 height 17
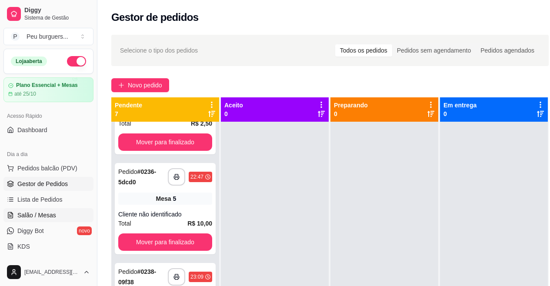
click at [40, 210] on link "Salão / Mesas" at bounding box center [48, 215] width 90 height 14
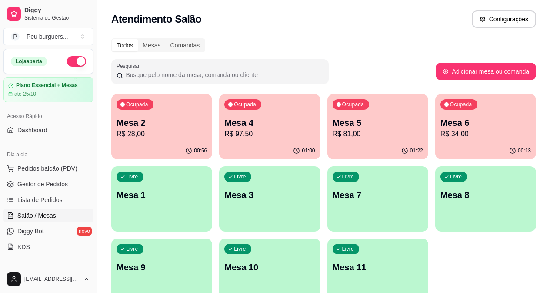
click at [238, 125] on p "Mesa 4" at bounding box center [269, 123] width 90 height 12
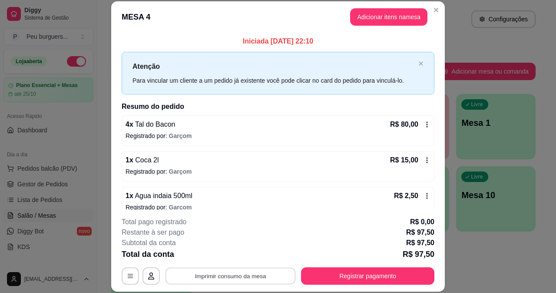
click at [234, 277] on button "Imprimir consumo da mesa" at bounding box center [231, 275] width 130 height 17
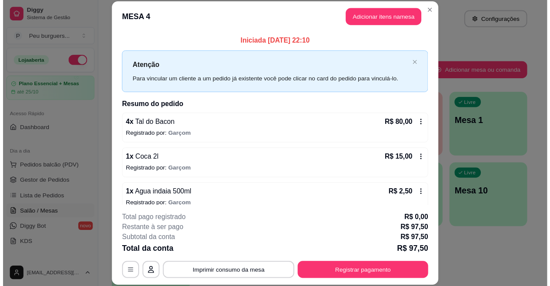
scroll to position [11, 0]
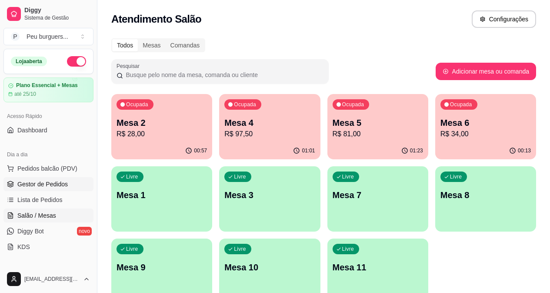
click at [57, 183] on span "Gestor de Pedidos" at bounding box center [42, 184] width 50 height 9
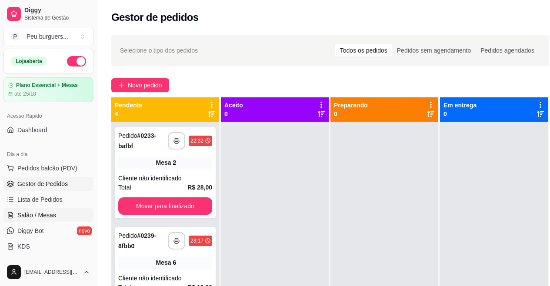
click at [34, 213] on span "Salão / Mesas" at bounding box center [36, 215] width 39 height 9
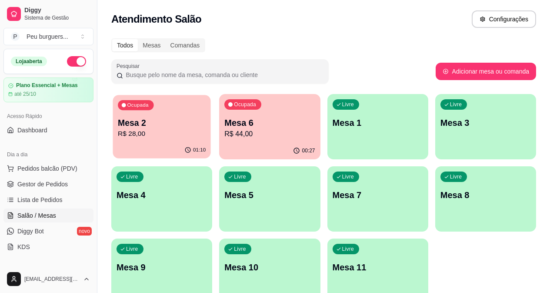
click at [150, 133] on p "R$ 28,00" at bounding box center [162, 134] width 88 height 10
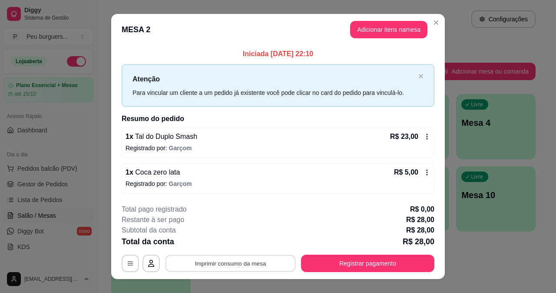
click at [229, 264] on button "Imprimir consumo da mesa" at bounding box center [231, 263] width 130 height 17
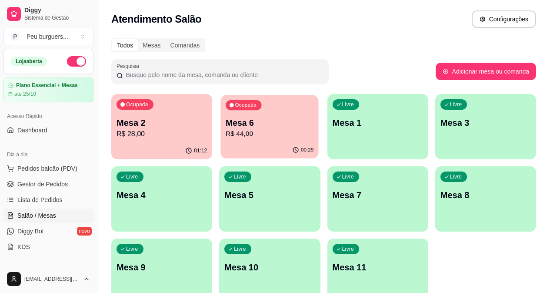
click at [247, 123] on p "Mesa 6" at bounding box center [270, 123] width 88 height 12
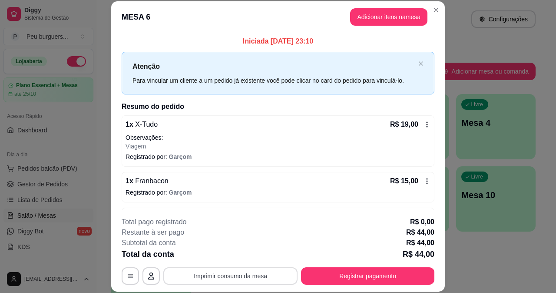
click at [216, 273] on button "Imprimir consumo da mesa" at bounding box center [230, 275] width 134 height 17
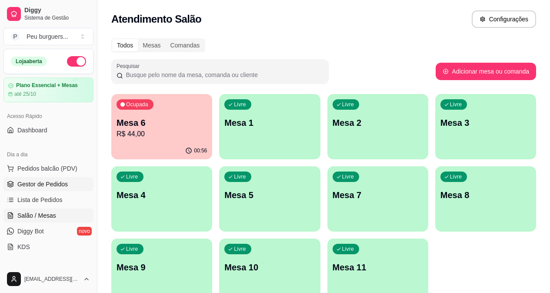
click at [43, 186] on span "Gestor de Pedidos" at bounding box center [42, 184] width 50 height 9
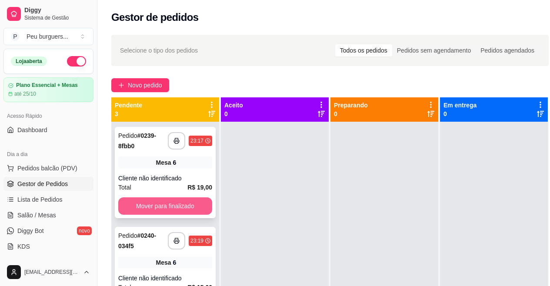
click at [163, 208] on button "Mover para finalizado" at bounding box center [165, 205] width 94 height 17
